Goal: Transaction & Acquisition: Book appointment/travel/reservation

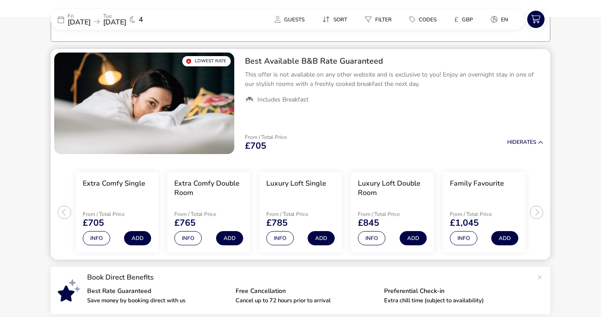
scroll to position [70, 0]
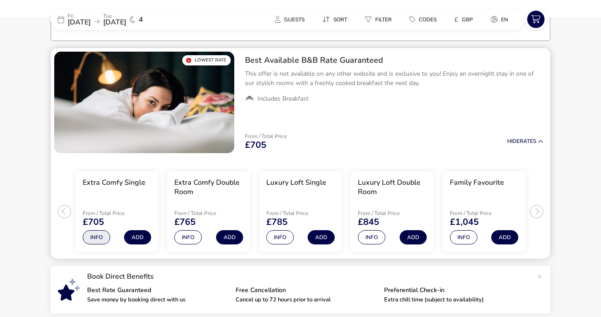
click at [96, 234] on button "Info" at bounding box center [97, 237] width 28 height 14
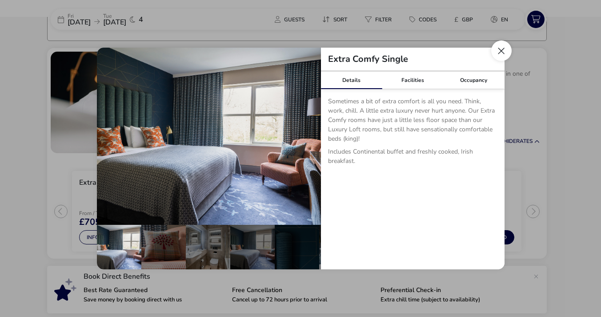
click at [502, 51] on button "Close dialog" at bounding box center [501, 50] width 20 height 20
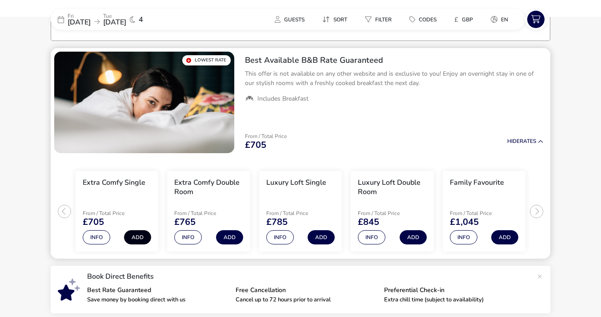
click at [136, 236] on button "Add" at bounding box center [137, 237] width 27 height 14
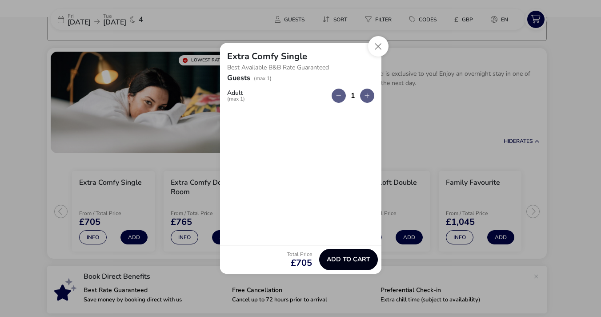
click at [342, 256] on span "Add to cart" at bounding box center [349, 259] width 44 height 7
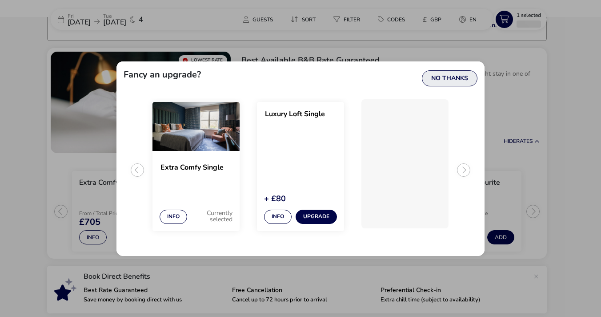
click at [438, 76] on button "No Thanks" at bounding box center [450, 78] width 56 height 16
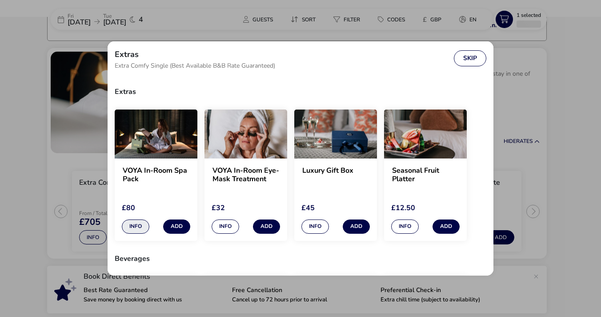
click at [143, 228] on button "Info" at bounding box center [136, 226] width 28 height 14
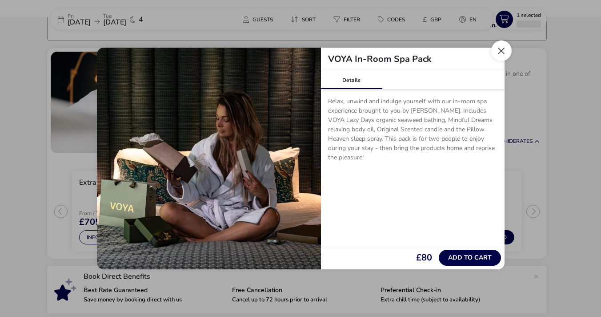
click at [501, 51] on button "Close" at bounding box center [501, 50] width 20 height 20
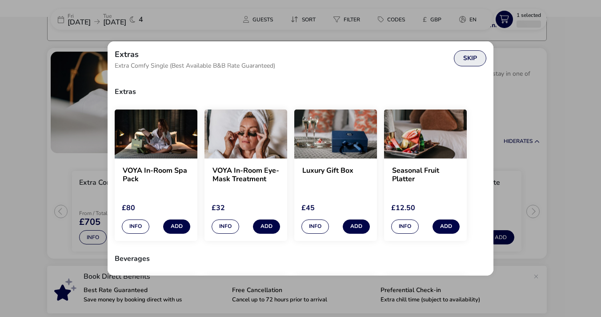
click at [471, 57] on button "Skip" at bounding box center [470, 58] width 32 height 16
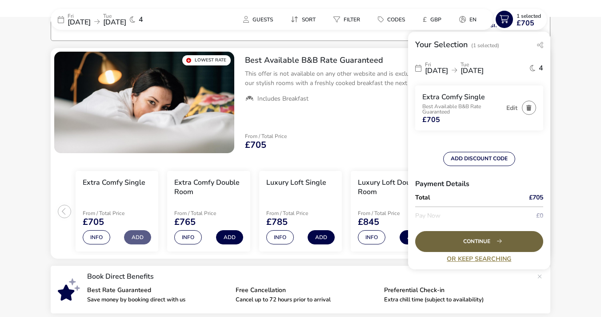
click at [469, 237] on div "Continue" at bounding box center [479, 241] width 128 height 21
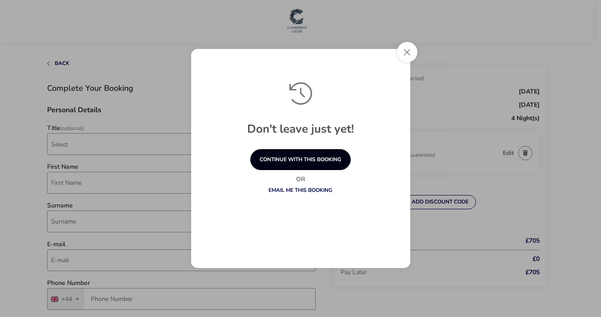
click at [309, 156] on button "continue with this booking" at bounding box center [300, 159] width 100 height 21
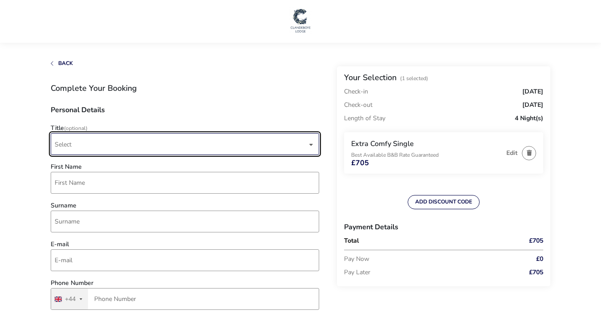
click at [117, 145] on span "Select" at bounding box center [181, 143] width 253 height 21
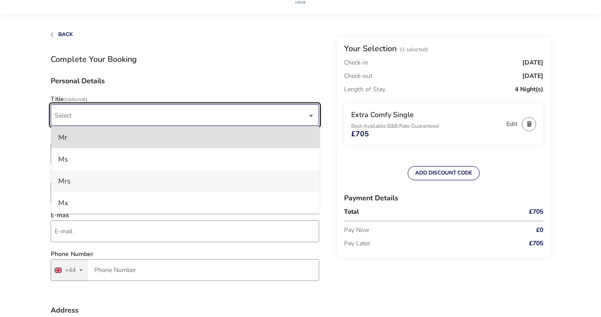
scroll to position [32, 0]
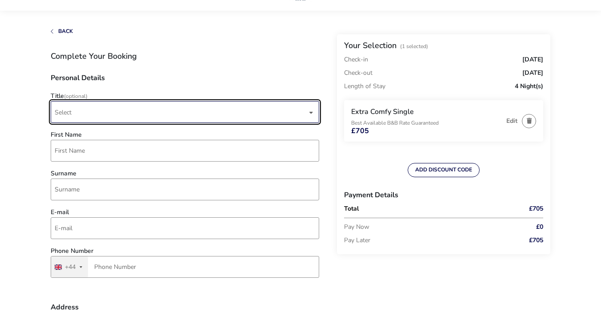
click at [84, 109] on span "Select" at bounding box center [181, 111] width 253 height 21
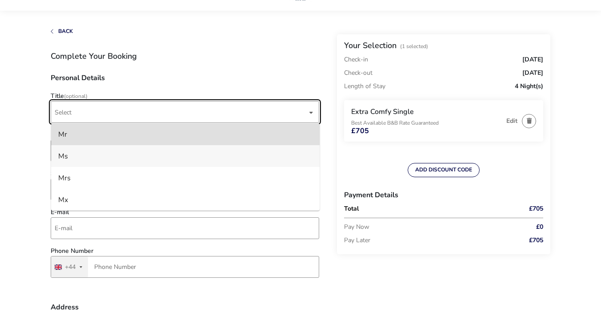
click at [64, 155] on li "Ms" at bounding box center [185, 156] width 269 height 22
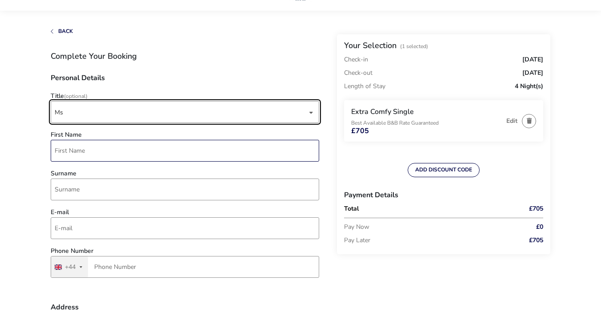
click at [64, 155] on input "First Name" at bounding box center [185, 151] width 269 height 22
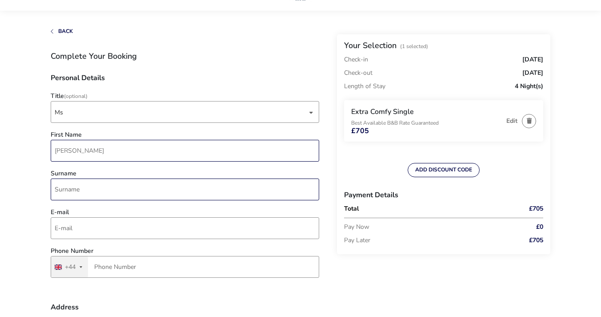
type input "[PERSON_NAME]"
click at [62, 193] on input "Surname" at bounding box center [185, 189] width 269 height 22
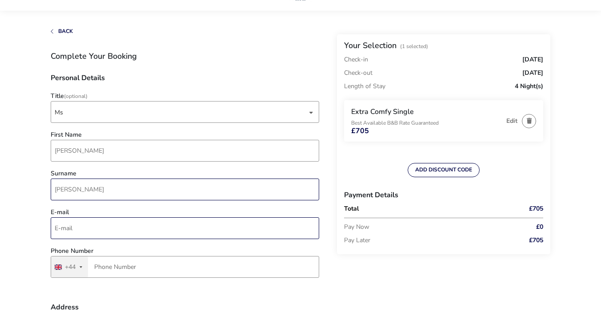
type input "[PERSON_NAME]"
click at [56, 228] on input "E-mail" at bounding box center [185, 228] width 269 height 22
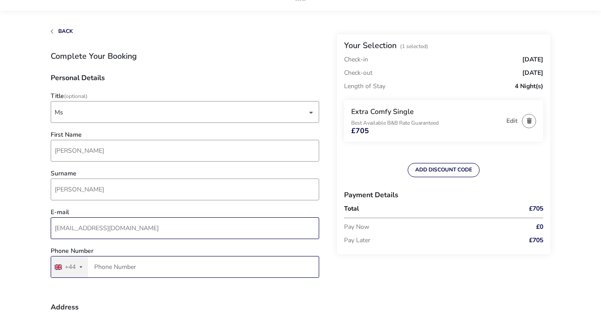
type input "[EMAIL_ADDRESS][DOMAIN_NAME]"
click at [99, 268] on input "Phone Number" at bounding box center [185, 267] width 269 height 22
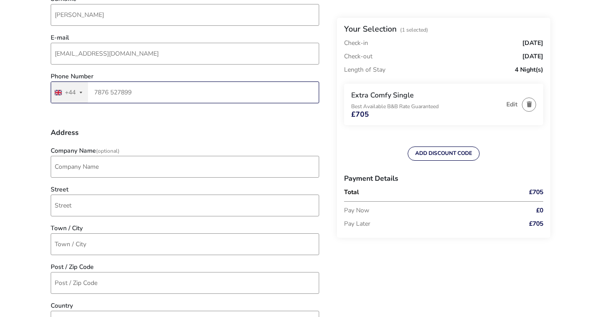
scroll to position [208, 0]
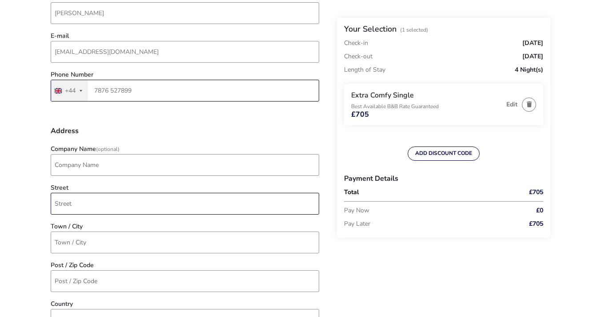
type input "7876 527899"
click at [78, 204] on input "Street" at bounding box center [185, 204] width 269 height 22
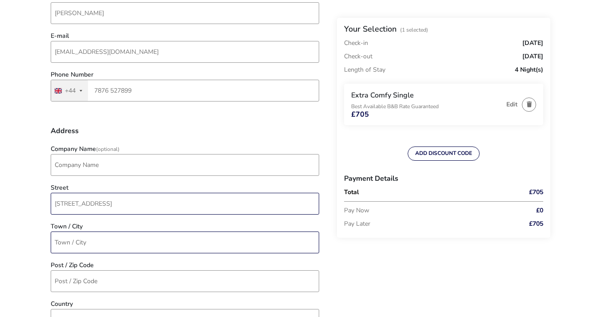
type input "[STREET_ADDRESS]"
click at [82, 241] on input "Town / City" at bounding box center [185, 242] width 269 height 22
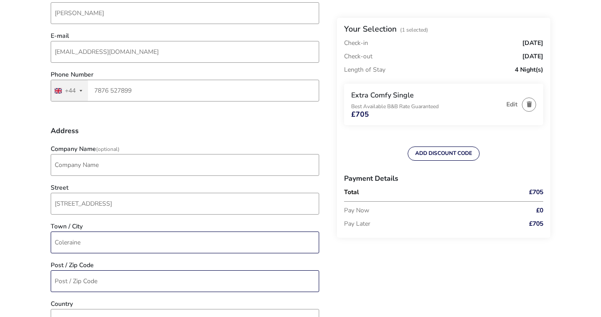
type input "Coleraine"
click at [77, 279] on input "Post / Zip Code" at bounding box center [185, 281] width 269 height 22
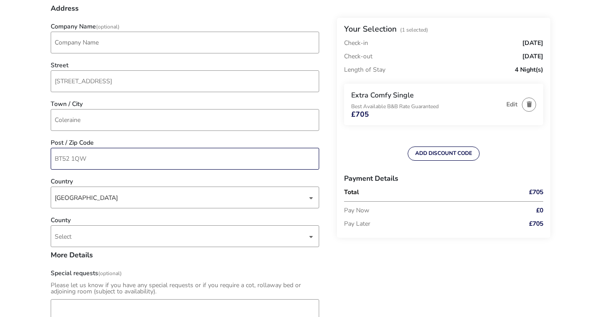
scroll to position [331, 0]
type input "BT52 1QW"
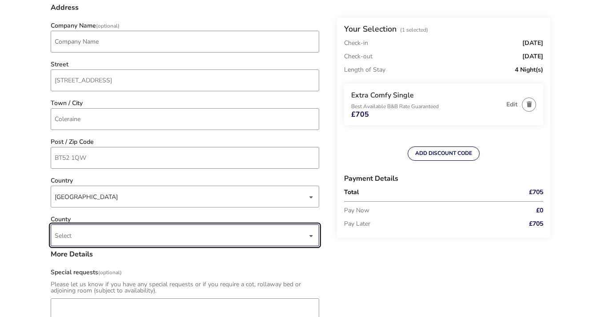
click at [73, 236] on span "Select" at bounding box center [181, 235] width 253 height 21
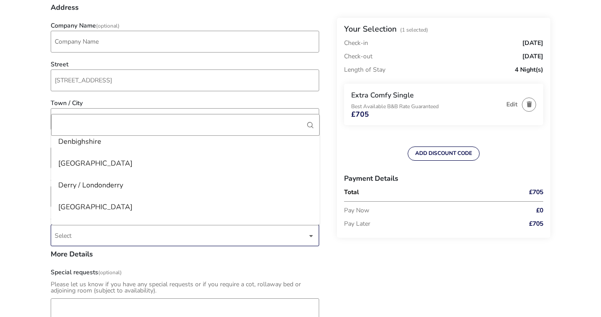
scroll to position [570, 0]
click at [87, 189] on li "Derry / Londonderry" at bounding box center [185, 187] width 269 height 22
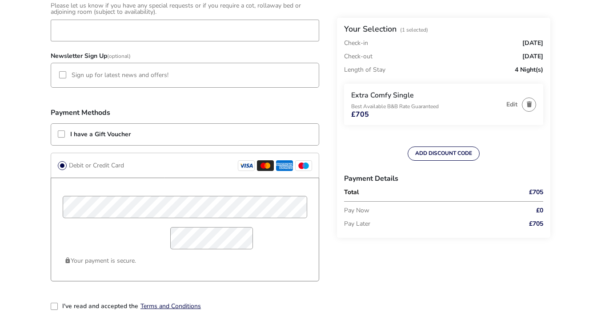
scroll to position [611, 0]
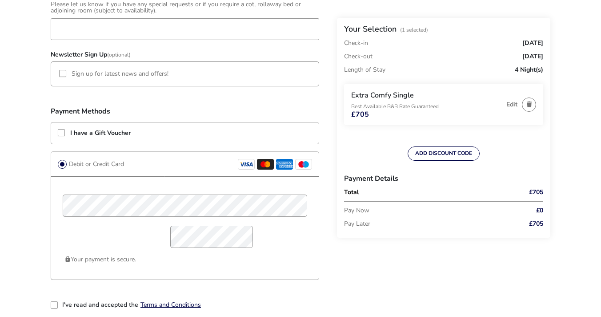
click at [54, 306] on div "2-term_condi" at bounding box center [54, 304] width 7 height 7
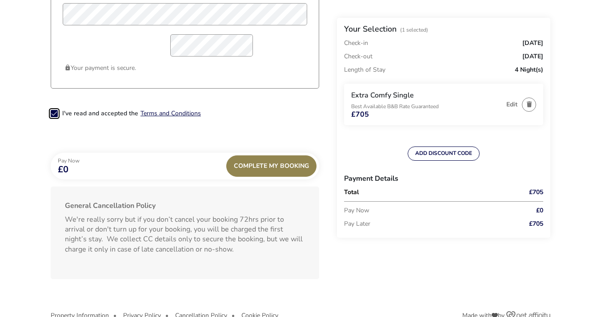
scroll to position [823, 0]
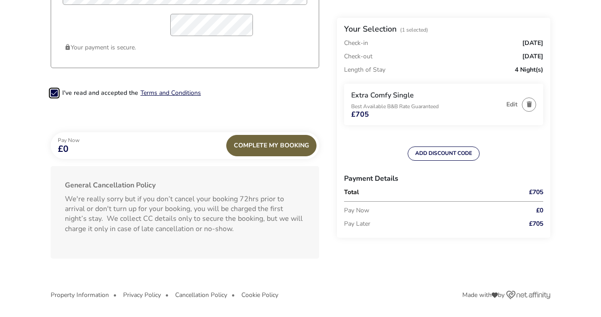
click at [275, 142] on div "Complete My Booking" at bounding box center [271, 145] width 90 height 21
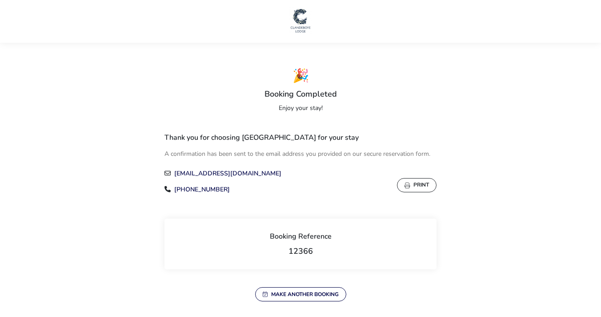
click at [300, 20] on img at bounding box center [300, 20] width 22 height 27
